Goal: Find specific page/section: Find specific page/section

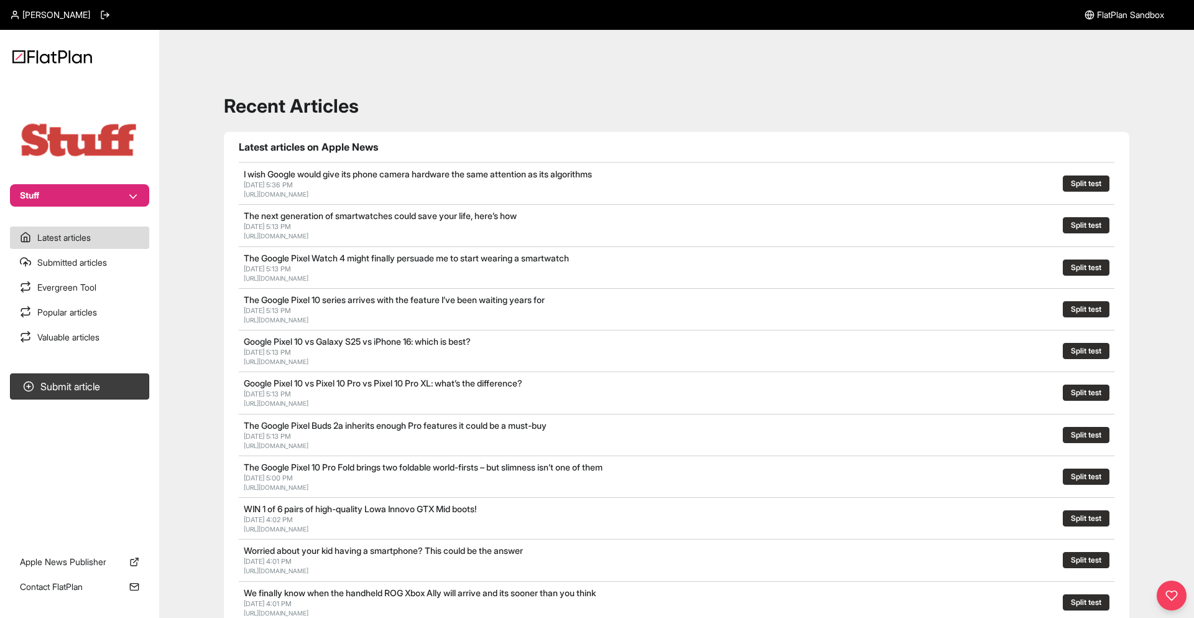
click at [45, 218] on nav "Stuff Latest articles Submitted articles Evergreen Tool Popular articles Valuab…" at bounding box center [79, 309] width 159 height 618
click at [73, 192] on button "Stuff" at bounding box center [79, 195] width 139 height 22
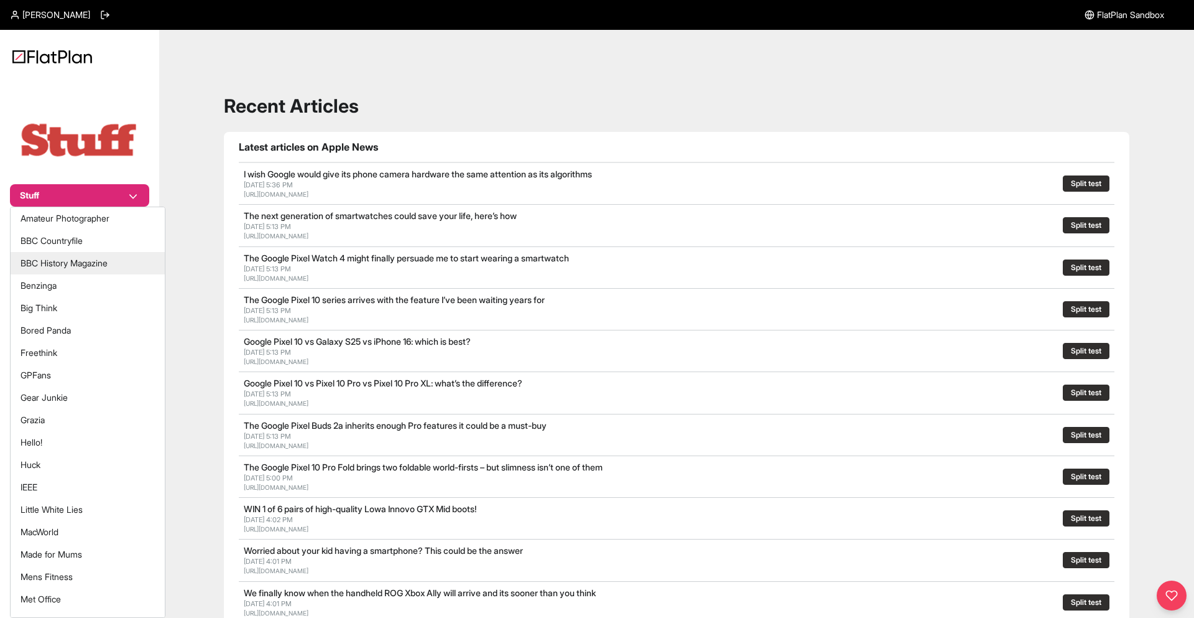
click at [100, 257] on button "BBC History Magazine" at bounding box center [88, 263] width 154 height 22
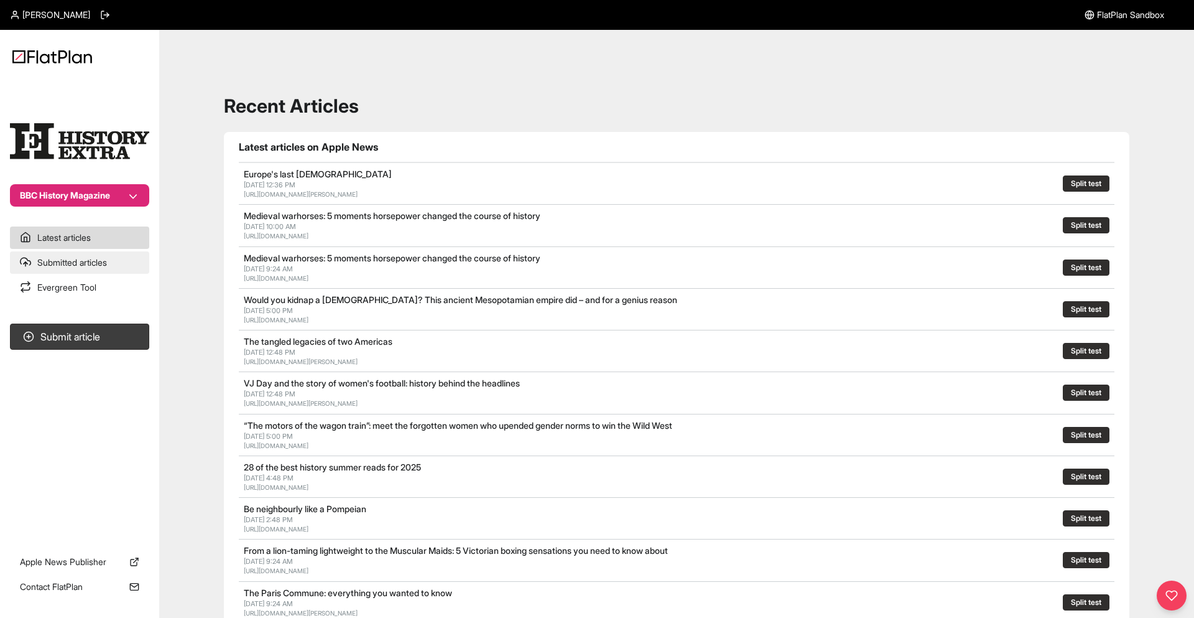
click at [129, 259] on link "Submitted articles" at bounding box center [79, 262] width 139 height 22
